Goal: Find specific page/section: Find specific page/section

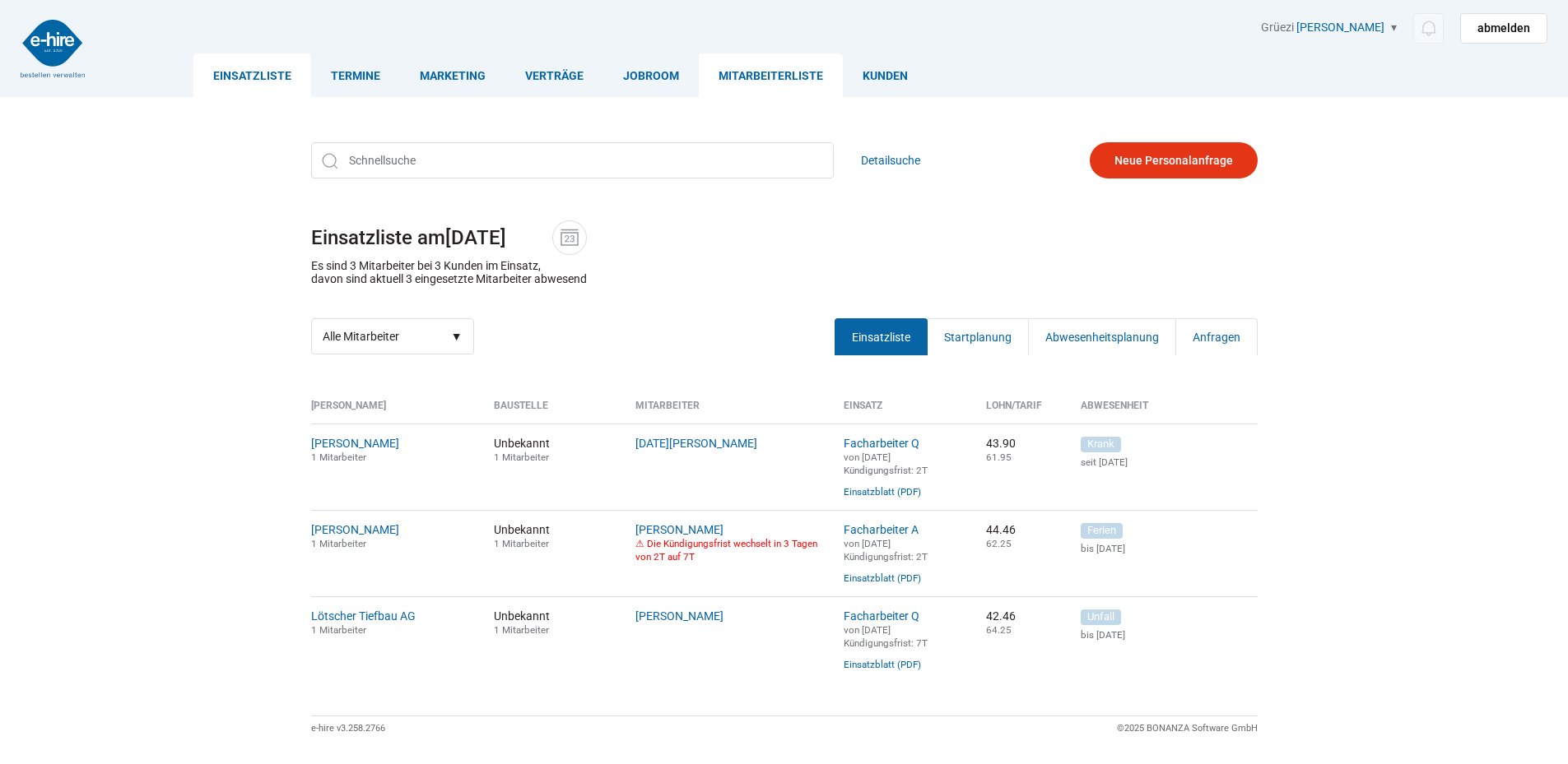
click at [742, 76] on link "Mitarbeiterliste" at bounding box center [770, 75] width 144 height 44
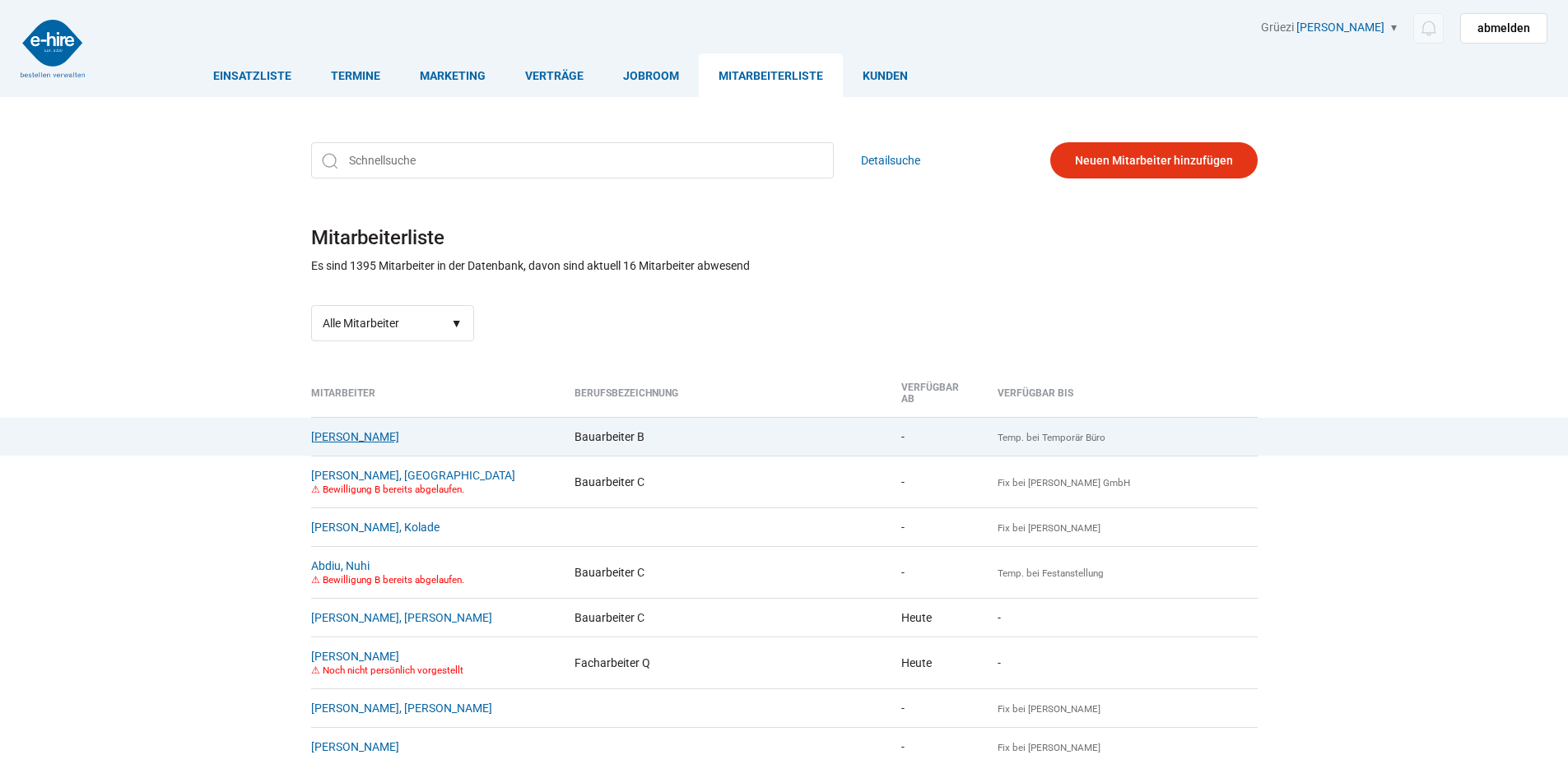
click at [339, 430] on link "[PERSON_NAME]" at bounding box center [355, 436] width 88 height 13
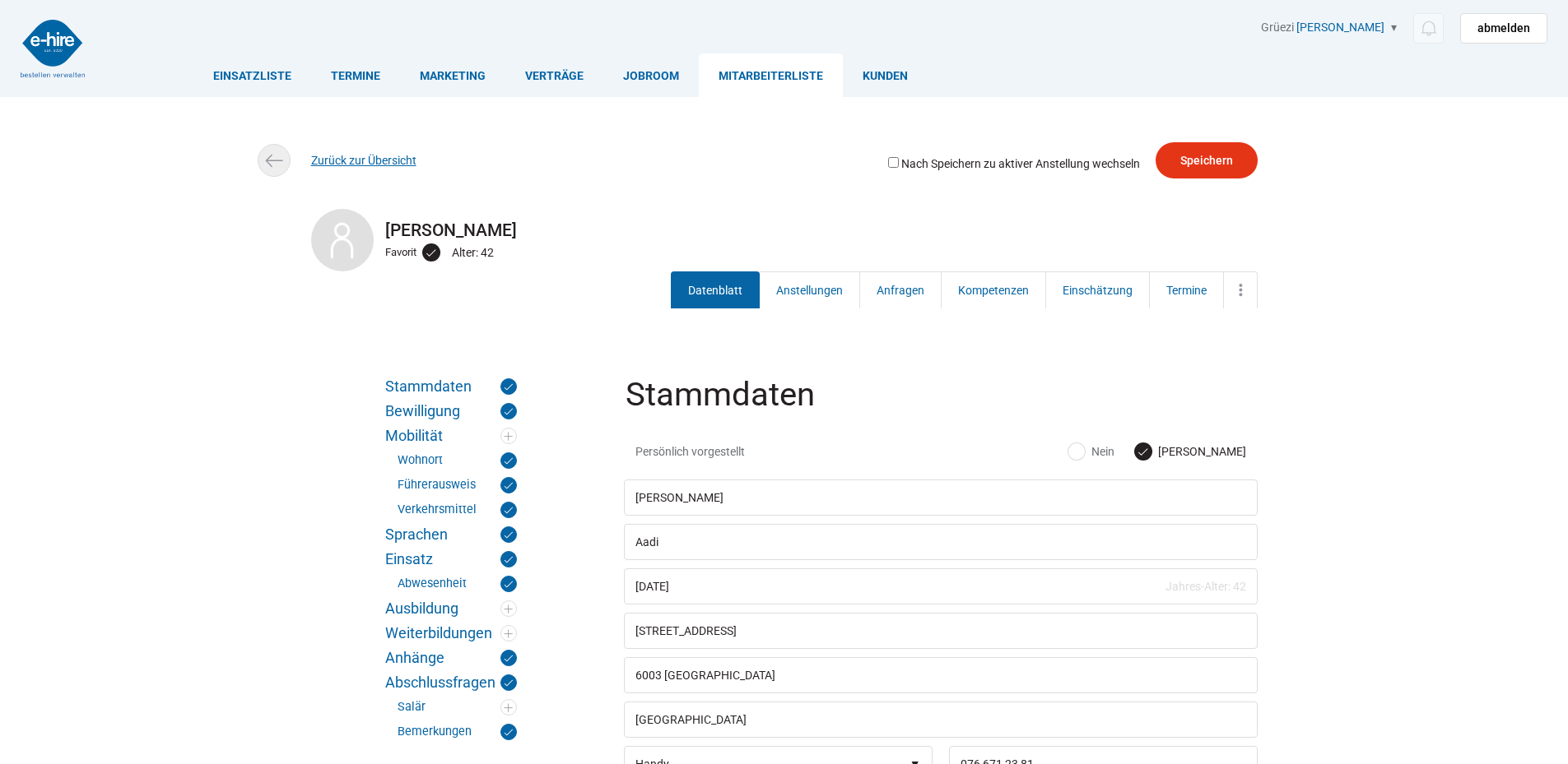
click at [346, 161] on link "Zurück zur Übersicht" at bounding box center [364, 160] width 106 height 13
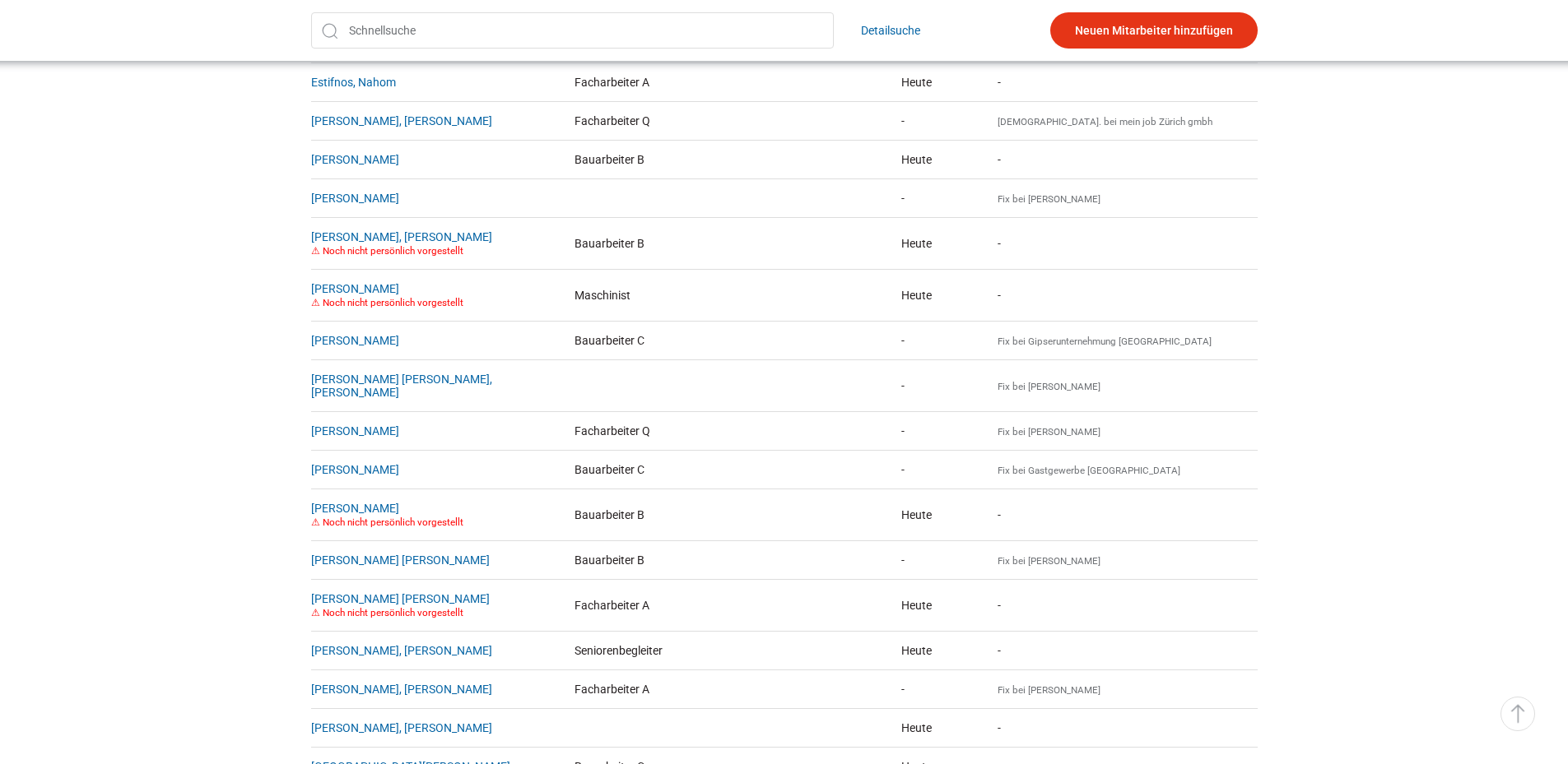
scroll to position [17770, 0]
